Goal: Information Seeking & Learning: Check status

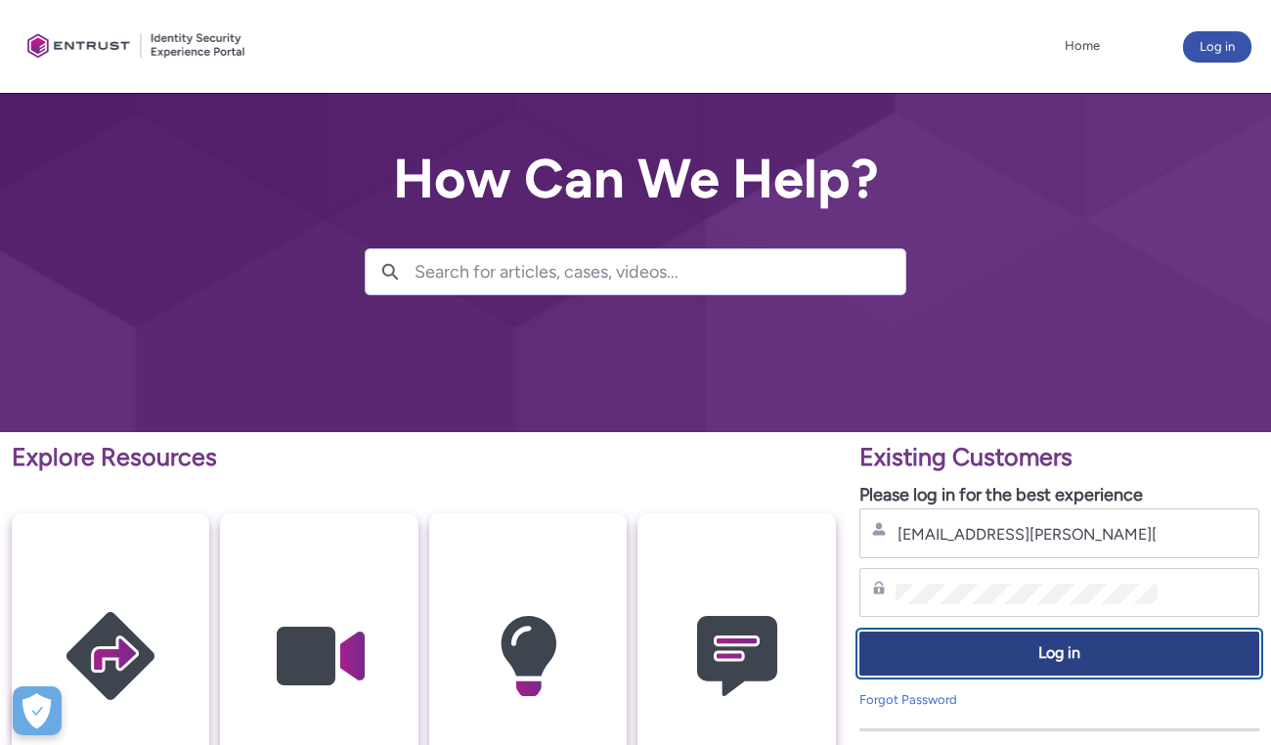
click at [1037, 663] on span "Log in" at bounding box center [1059, 653] width 374 height 22
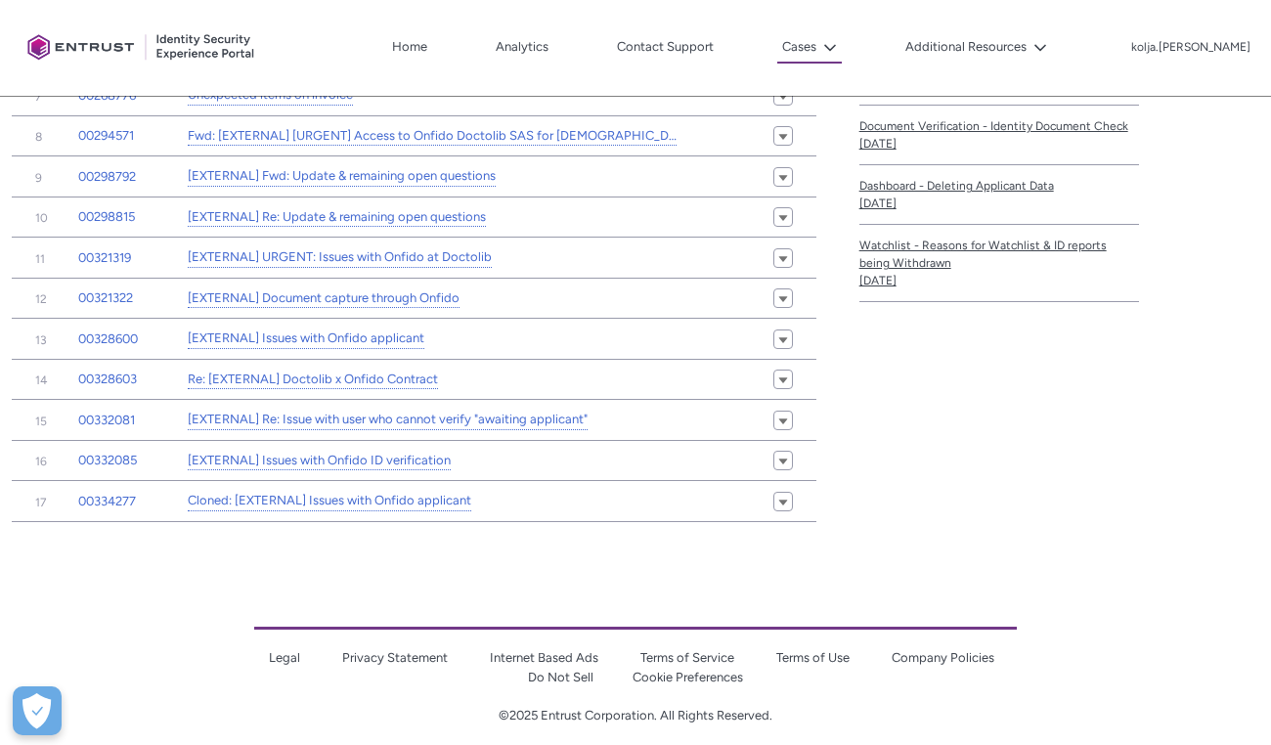
scroll to position [750, 0]
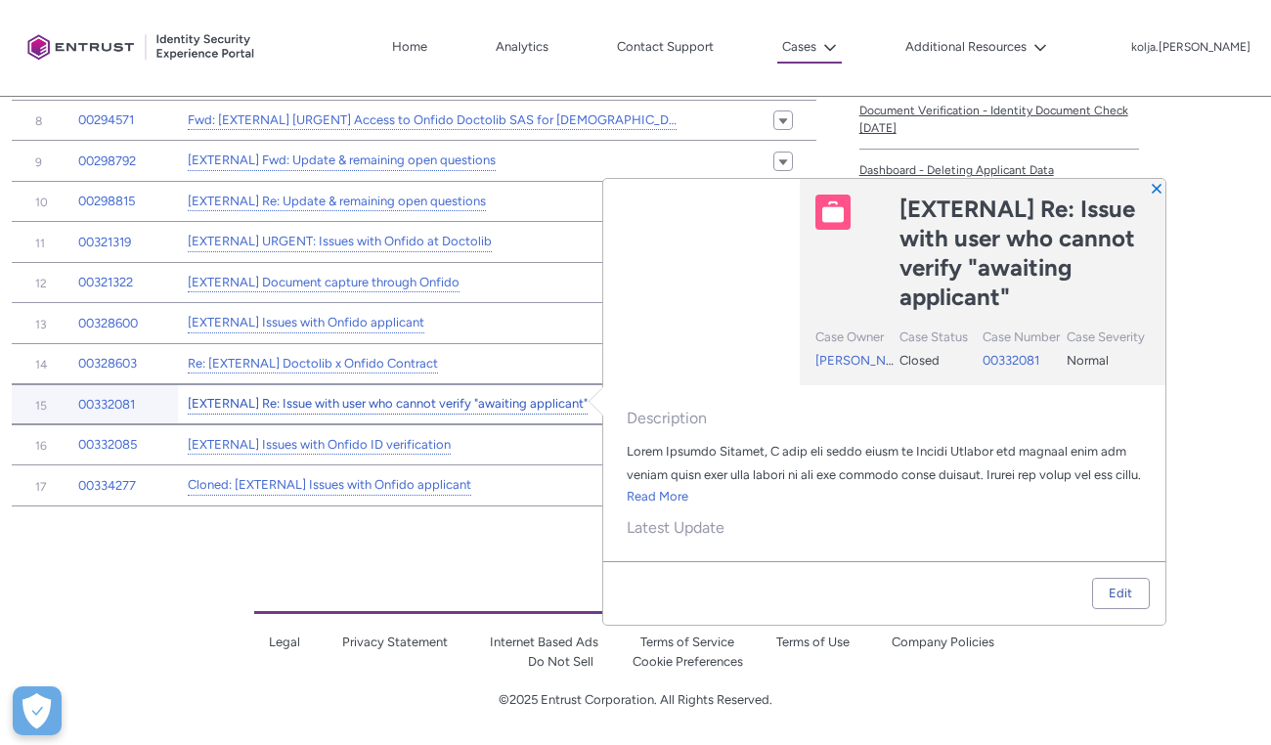
click at [374, 401] on link "[EXTERNAL] Re: Issue with user who cannot verify "awaiting applicant"" at bounding box center [388, 404] width 400 height 21
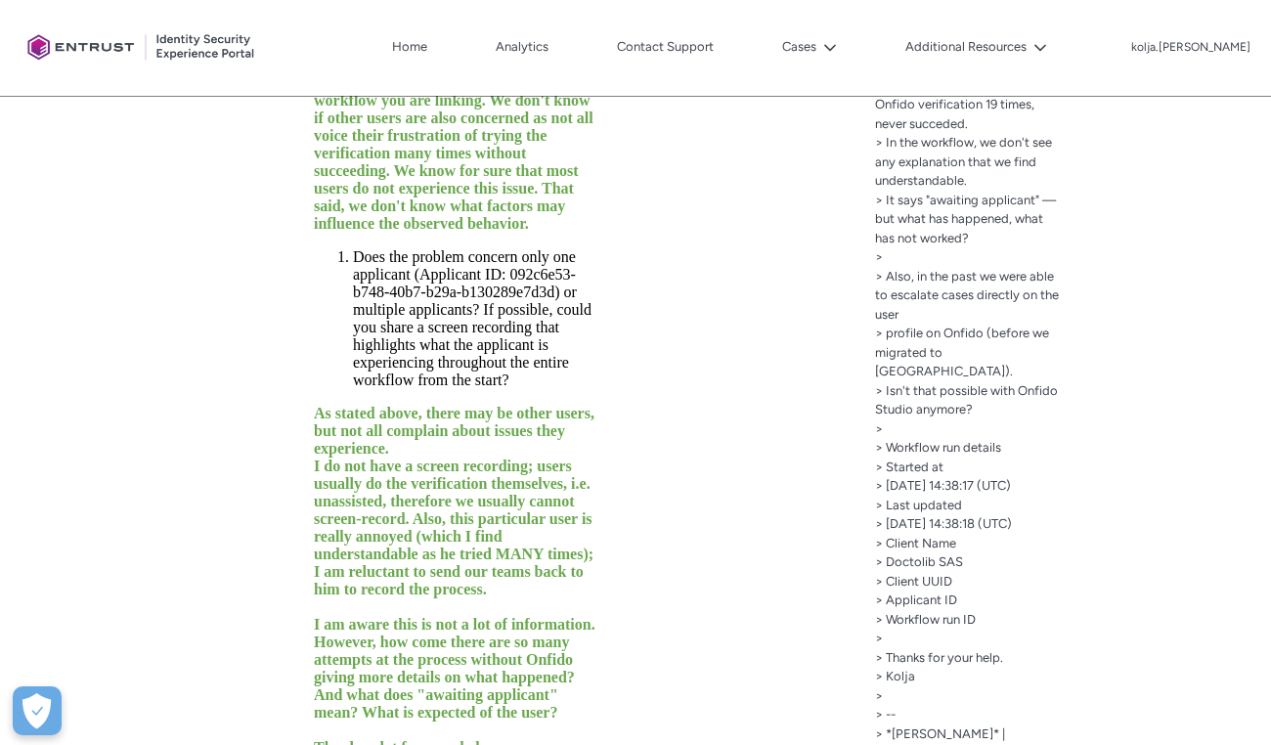
scroll to position [1247, 0]
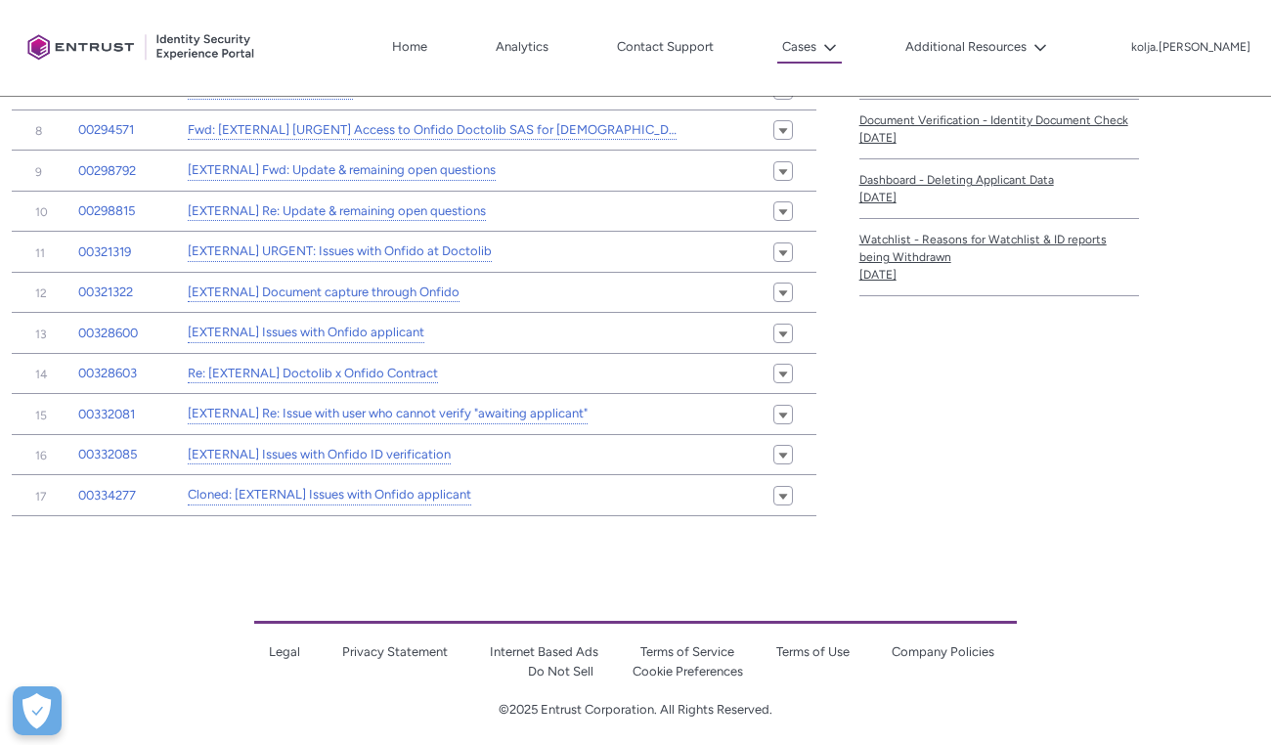
scroll to position [741, 0]
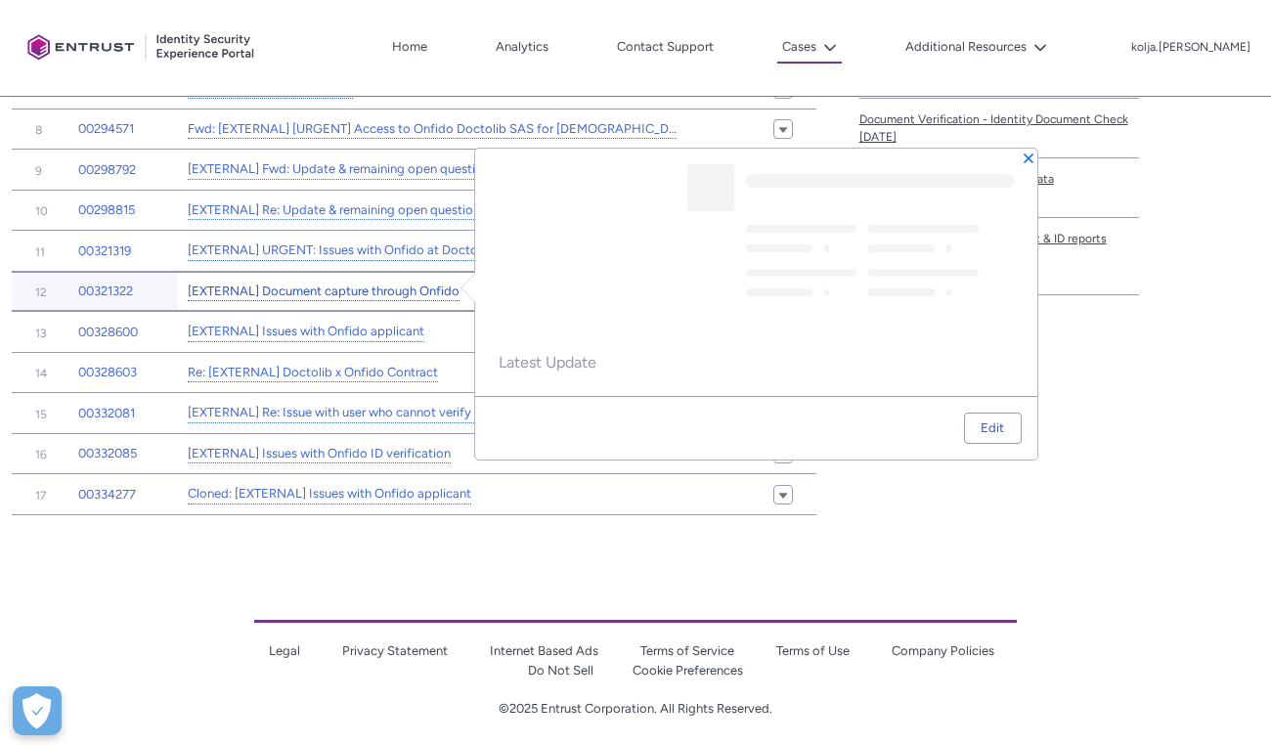
click at [316, 286] on link "[EXTERNAL] Document capture through Onfido" at bounding box center [324, 292] width 272 height 21
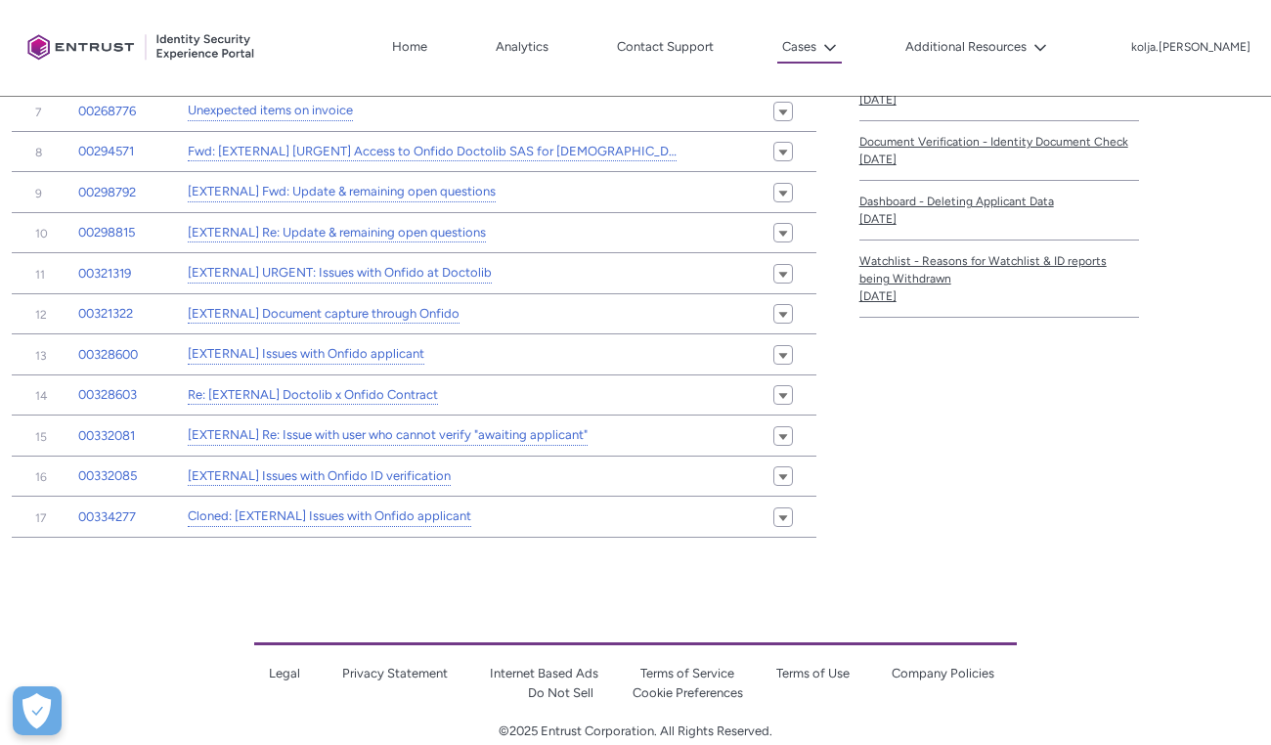
scroll to position [750, 0]
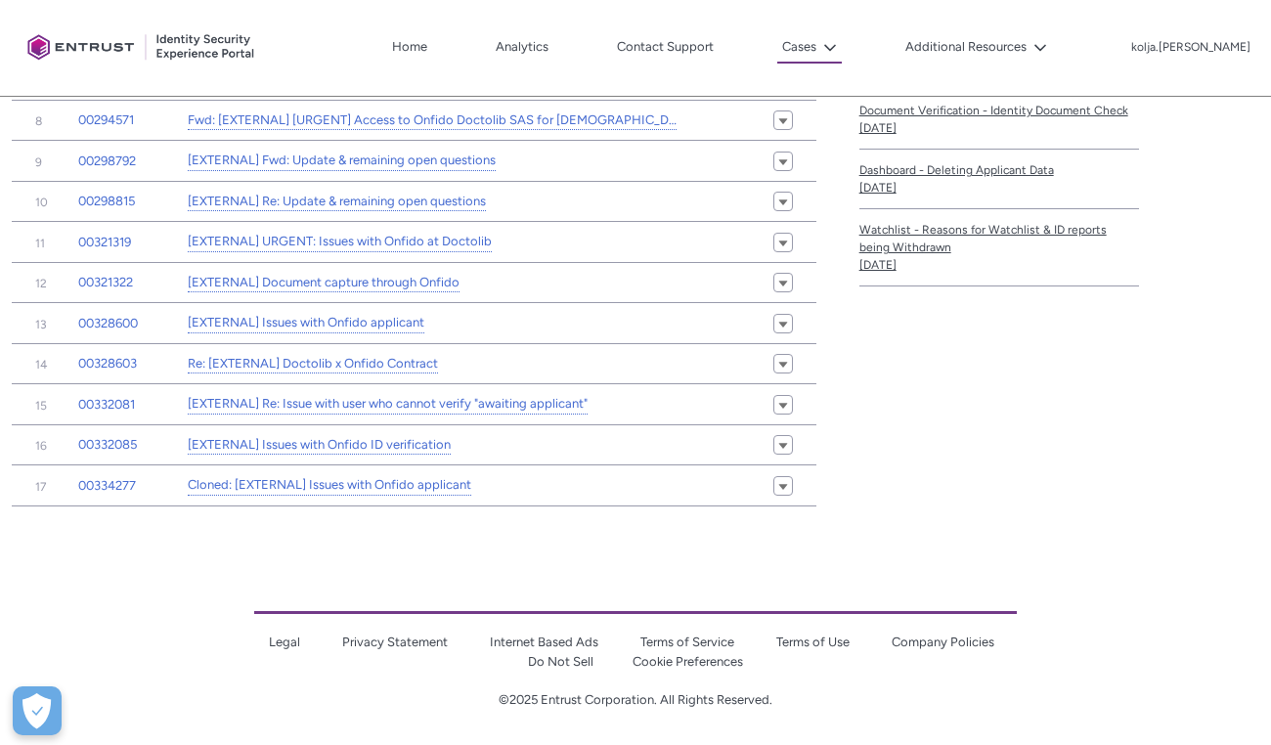
click at [363, 571] on center "Legal Privacy Statement Internet Based Ads Terms of Service Terms of Use Compan…" at bounding box center [635, 630] width 763 height 155
